Goal: Task Accomplishment & Management: Complete application form

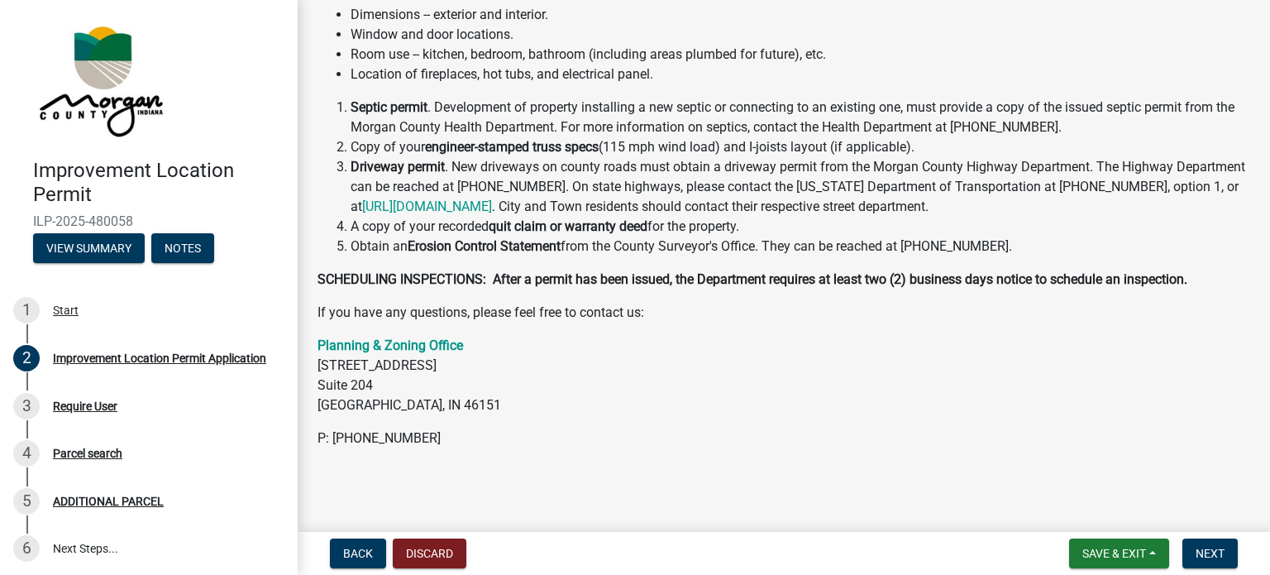
scroll to position [384, 0]
click at [1214, 549] on span "Next" at bounding box center [1209, 552] width 29 height 13
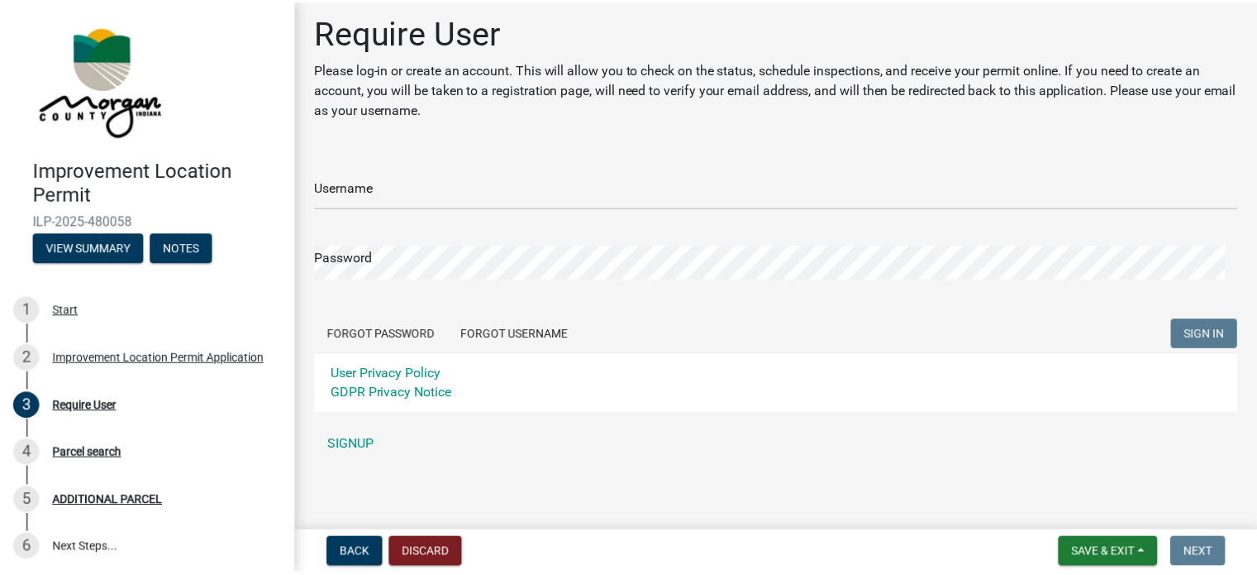
scroll to position [0, 0]
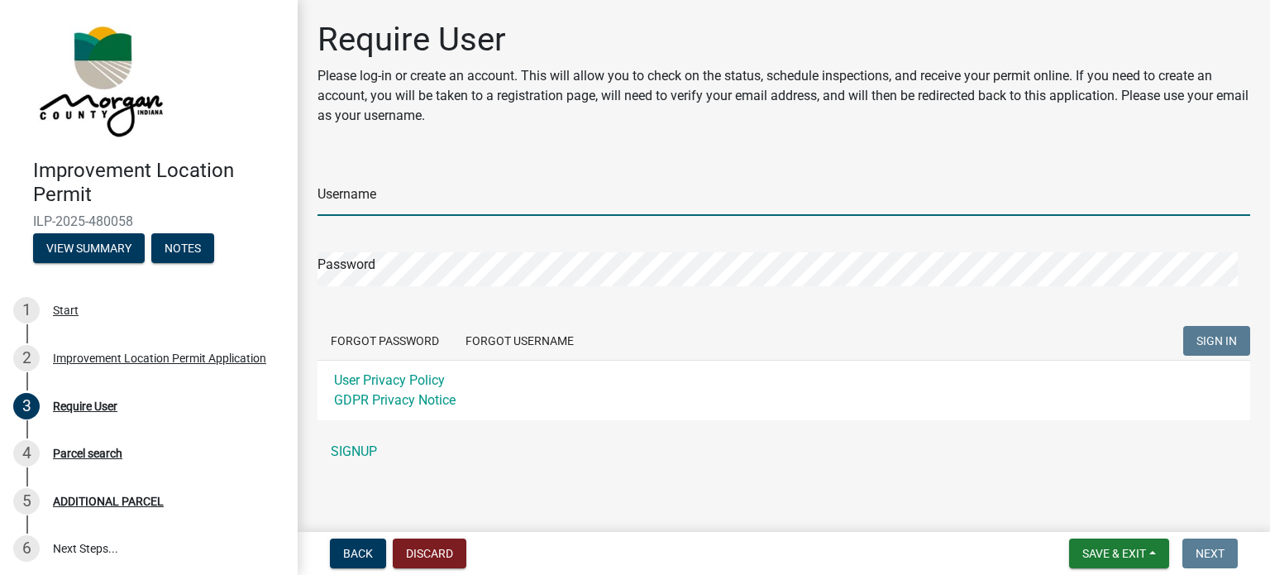
click at [584, 195] on input "Username" at bounding box center [783, 199] width 933 height 34
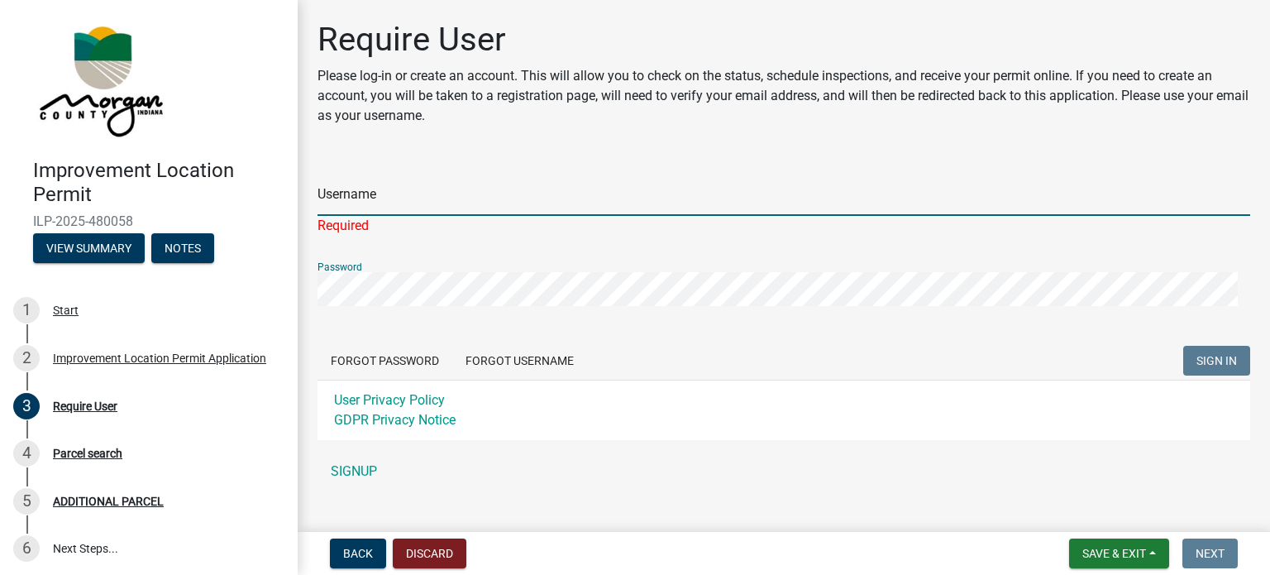
click at [377, 204] on input "Username" at bounding box center [783, 199] width 933 height 34
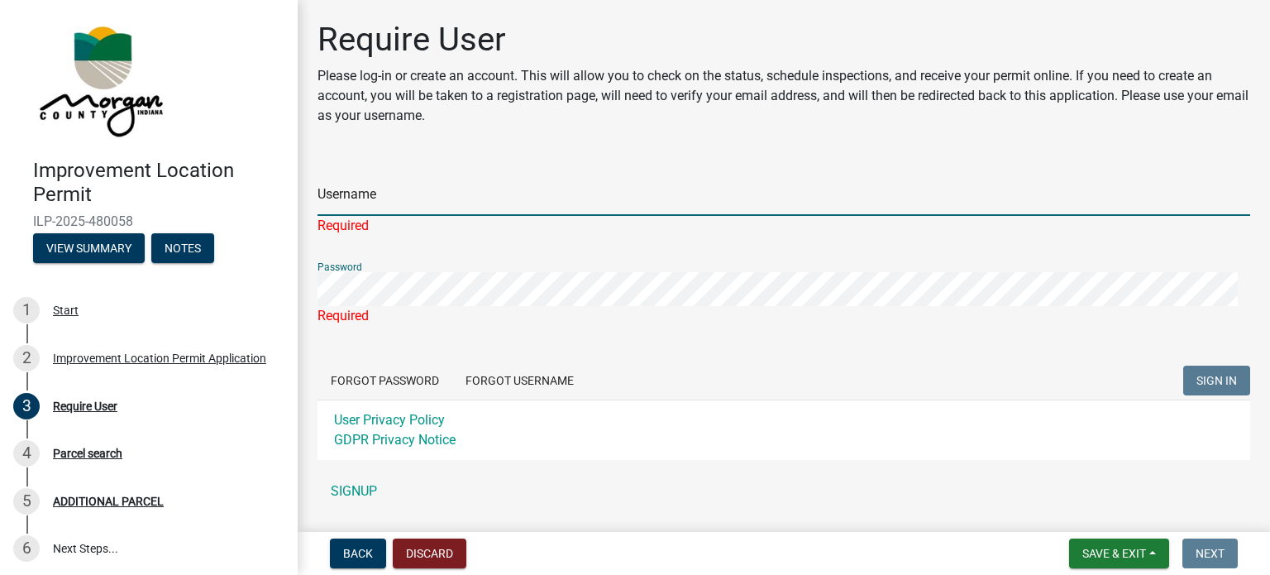
click at [351, 190] on input "Username" at bounding box center [783, 199] width 933 height 34
click at [351, 208] on input "Username" at bounding box center [783, 199] width 933 height 34
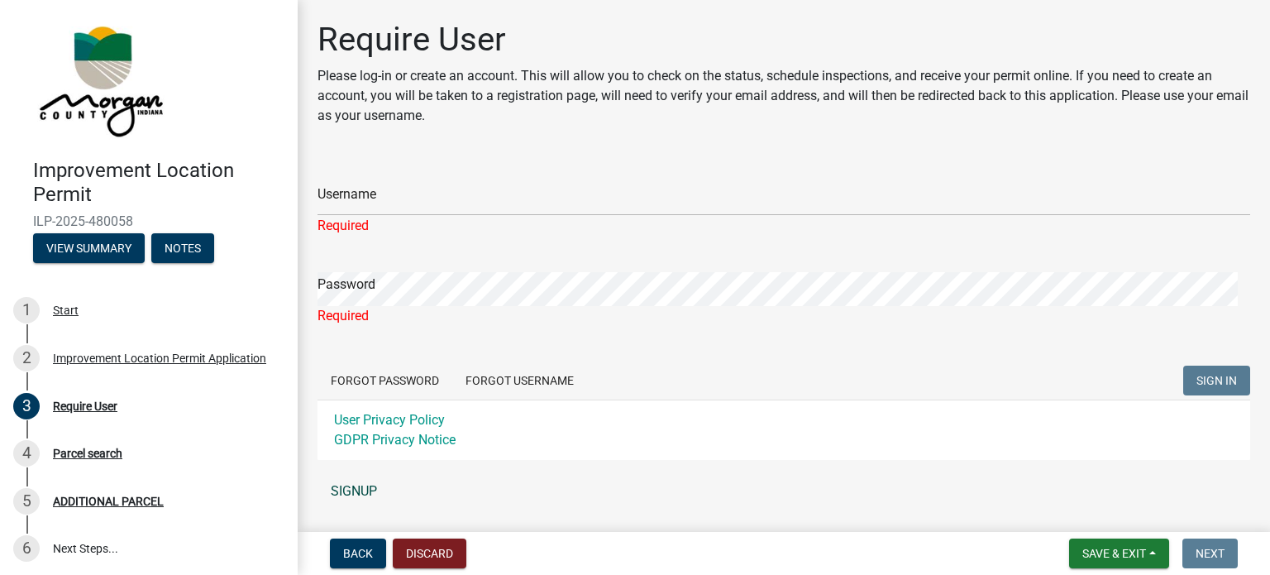
click at [349, 485] on link "SIGNUP" at bounding box center [783, 491] width 933 height 33
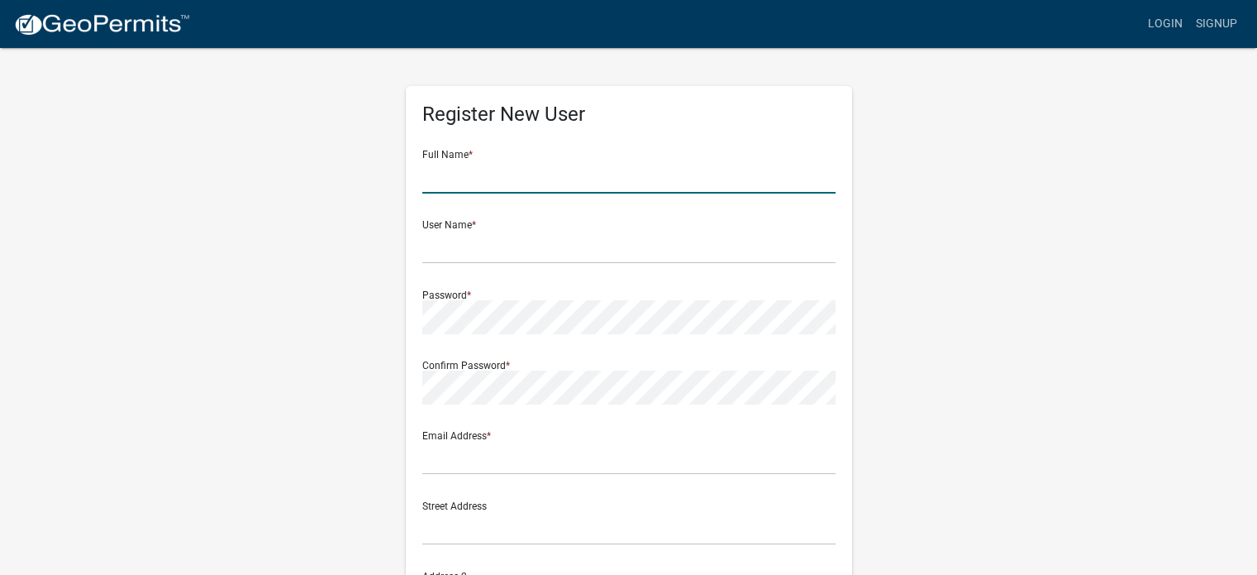
click at [492, 177] on input "text" at bounding box center [628, 177] width 413 height 34
type input "T"
type input "[PERSON_NAME]"
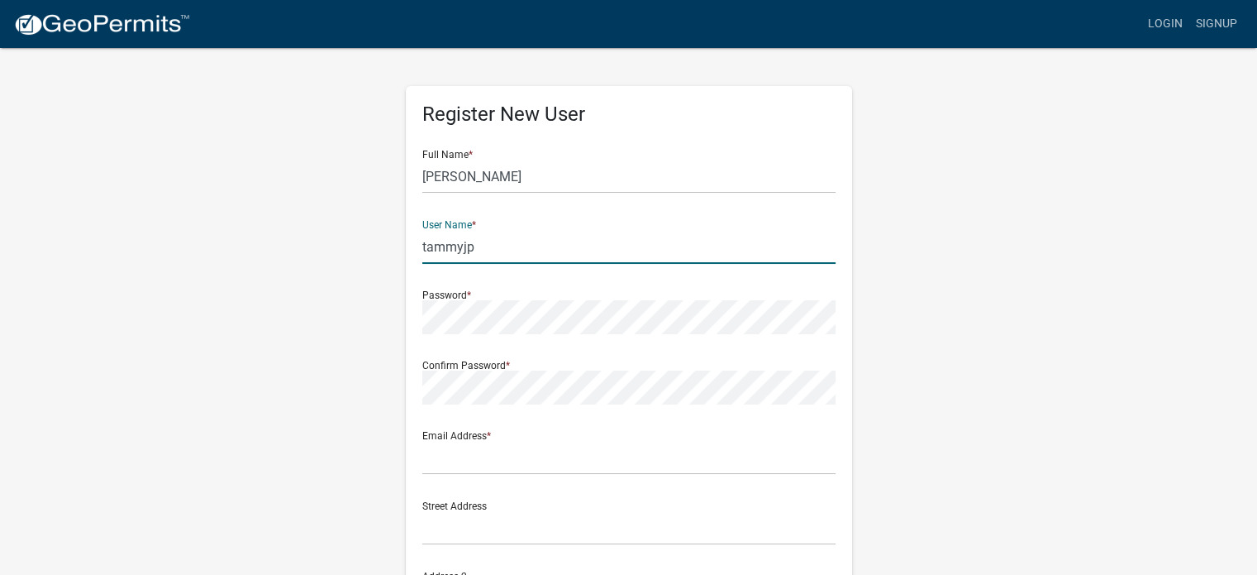
type input "tammyjp"
